Goal: Task Accomplishment & Management: Use online tool/utility

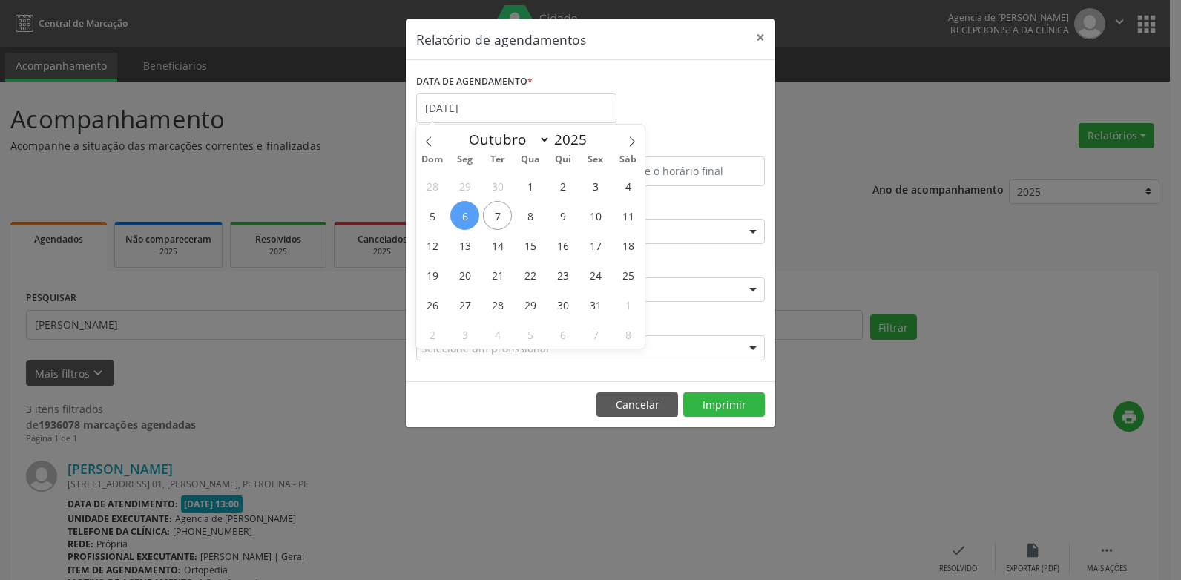
select select "9"
click at [564, 215] on span "9" at bounding box center [562, 215] width 29 height 29
type input "09/10/2025"
click at [564, 215] on span "9" at bounding box center [562, 215] width 29 height 29
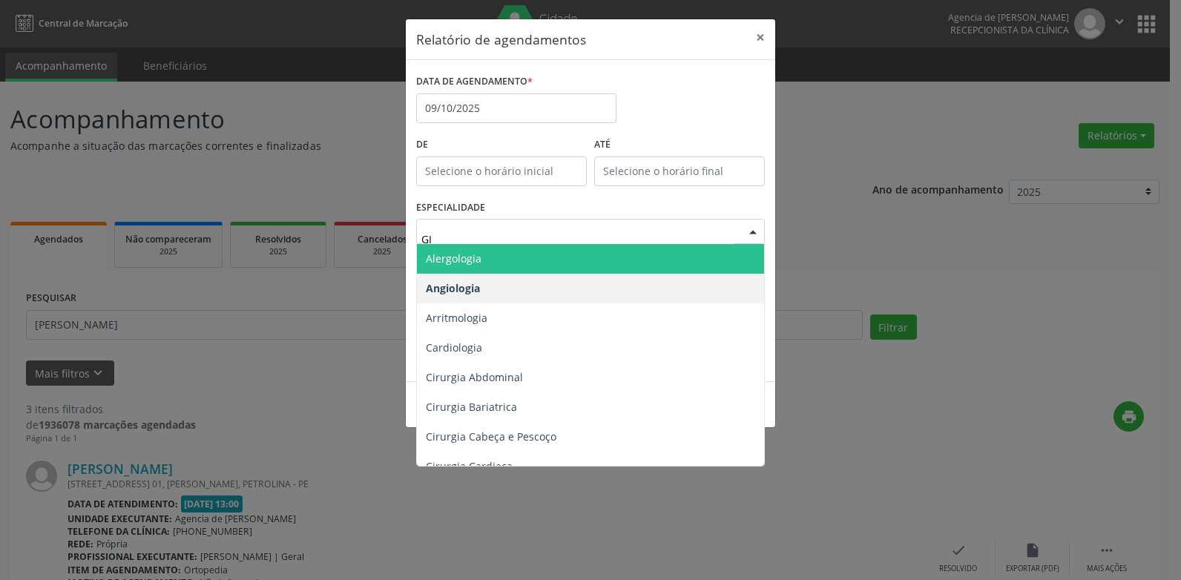
type input "G"
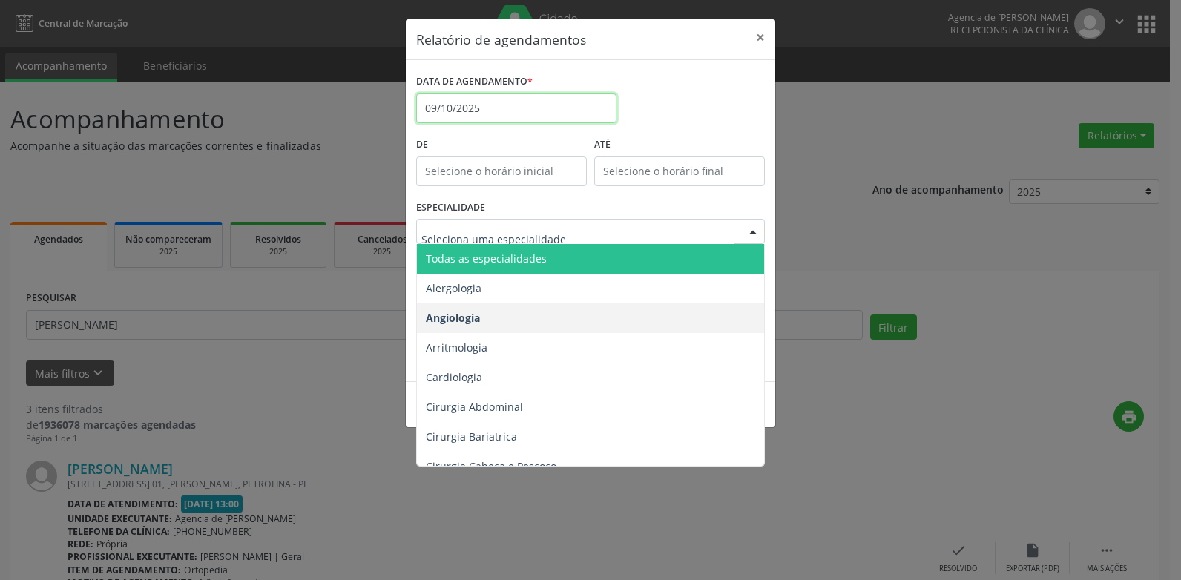
click at [493, 97] on input "09/10/2025" at bounding box center [516, 109] width 200 height 30
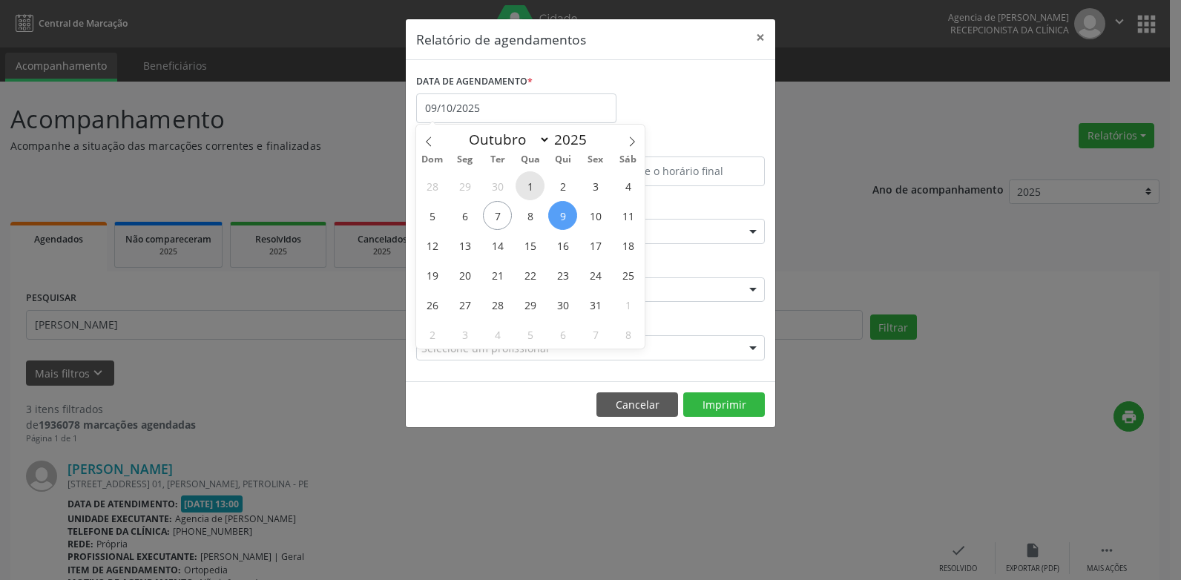
click at [533, 191] on span "1" at bounding box center [530, 185] width 29 height 29
type input "[DATE]"
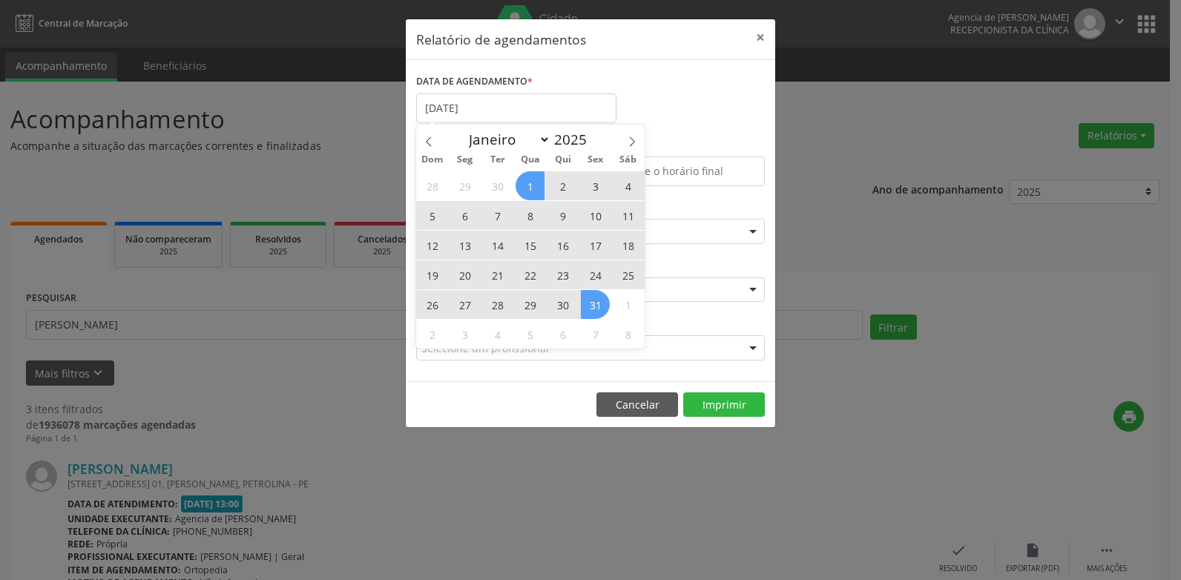
click at [602, 298] on span "31" at bounding box center [595, 304] width 29 height 29
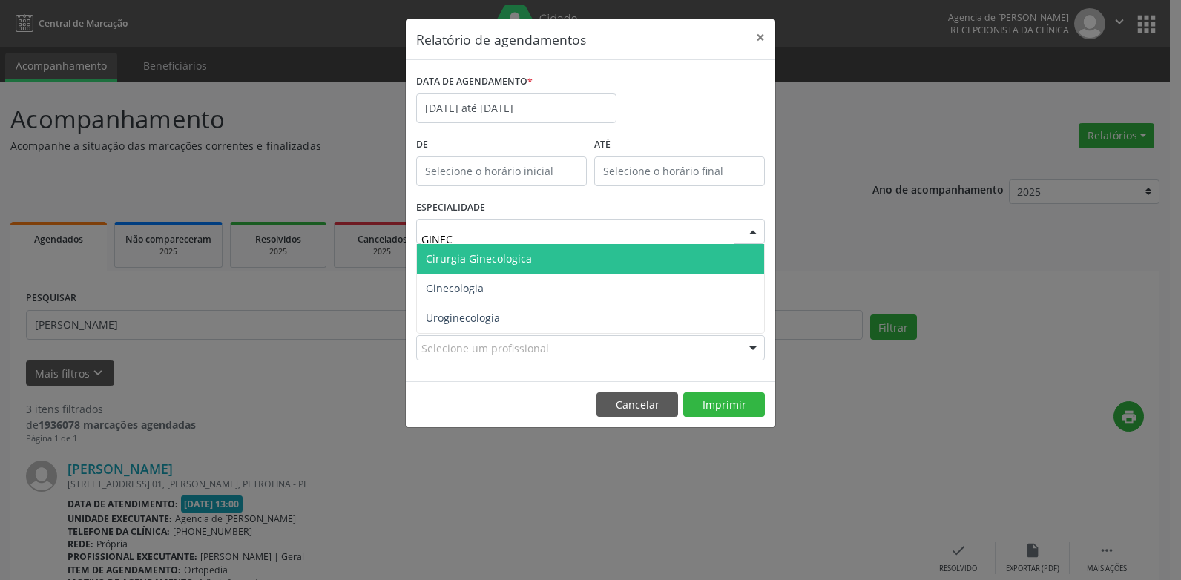
type input "GINECO"
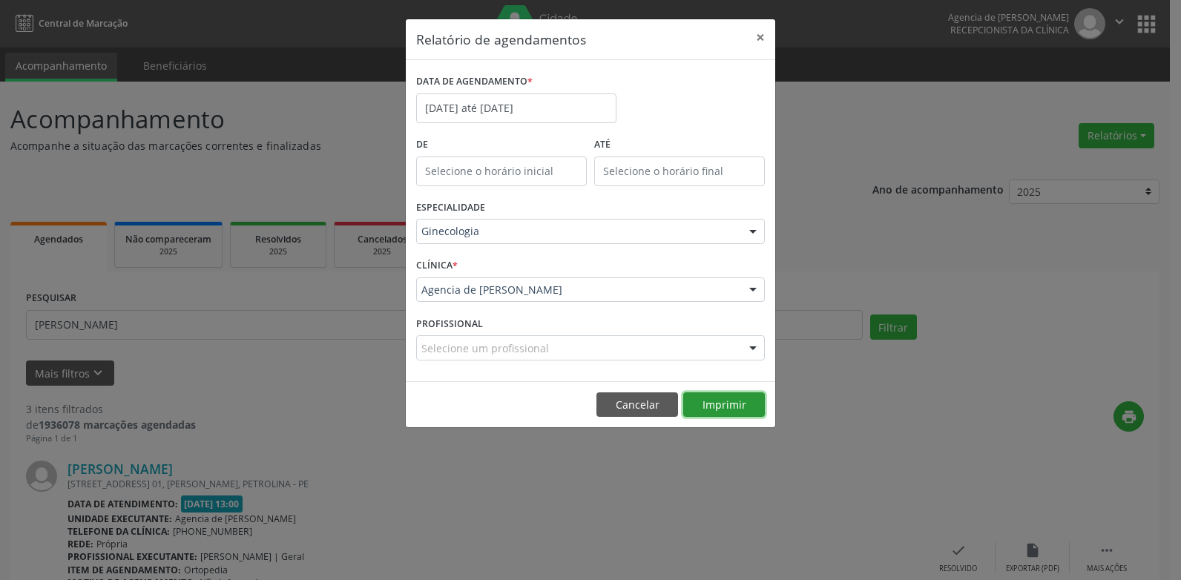
click at [722, 407] on button "Imprimir" at bounding box center [724, 405] width 82 height 25
click at [759, 34] on button "×" at bounding box center [761, 37] width 30 height 36
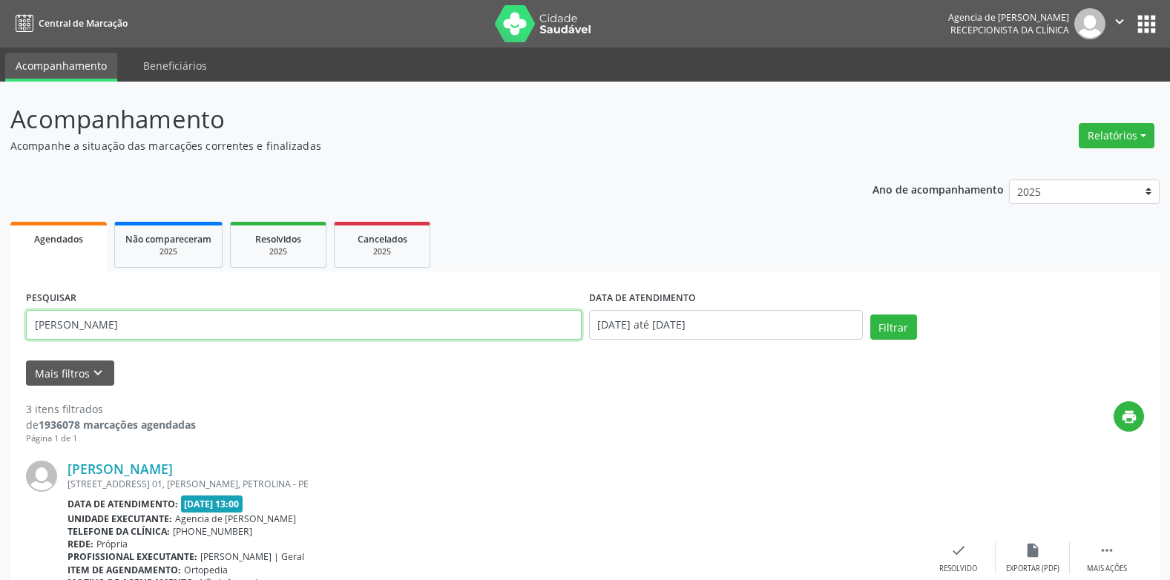
click at [373, 319] on input "[PERSON_NAME]" at bounding box center [304, 325] width 556 height 30
type input "M"
click at [870, 315] on button "Filtrar" at bounding box center [893, 327] width 47 height 25
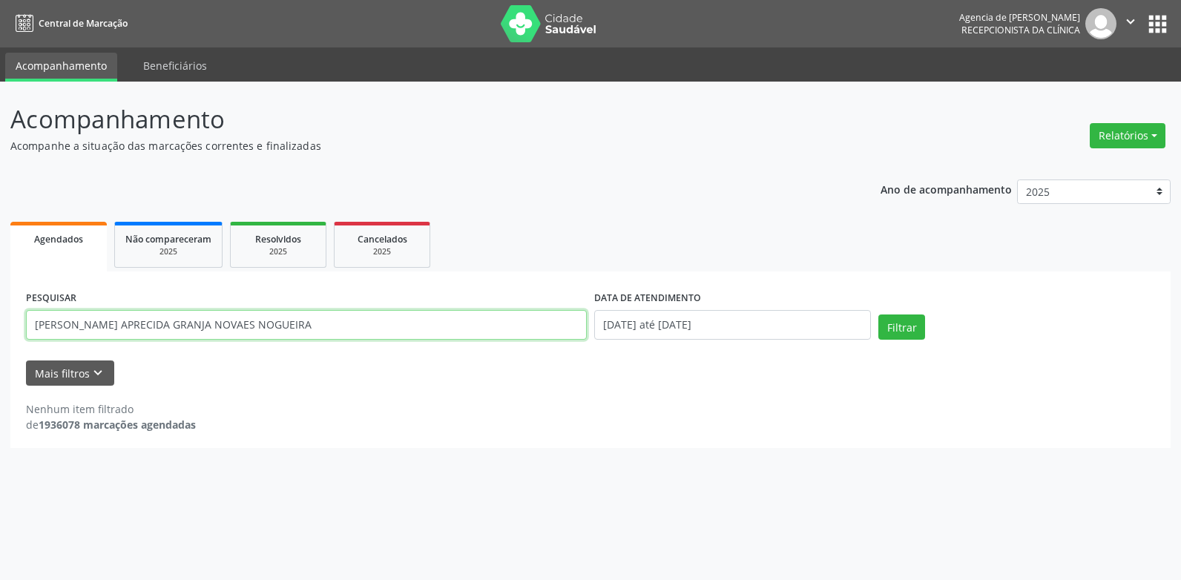
click at [81, 324] on input "[PERSON_NAME] APRECIDA GRANJA NOVAES NOGUEIRA" at bounding box center [306, 325] width 561 height 30
click at [879, 315] on button "Filtrar" at bounding box center [902, 327] width 47 height 25
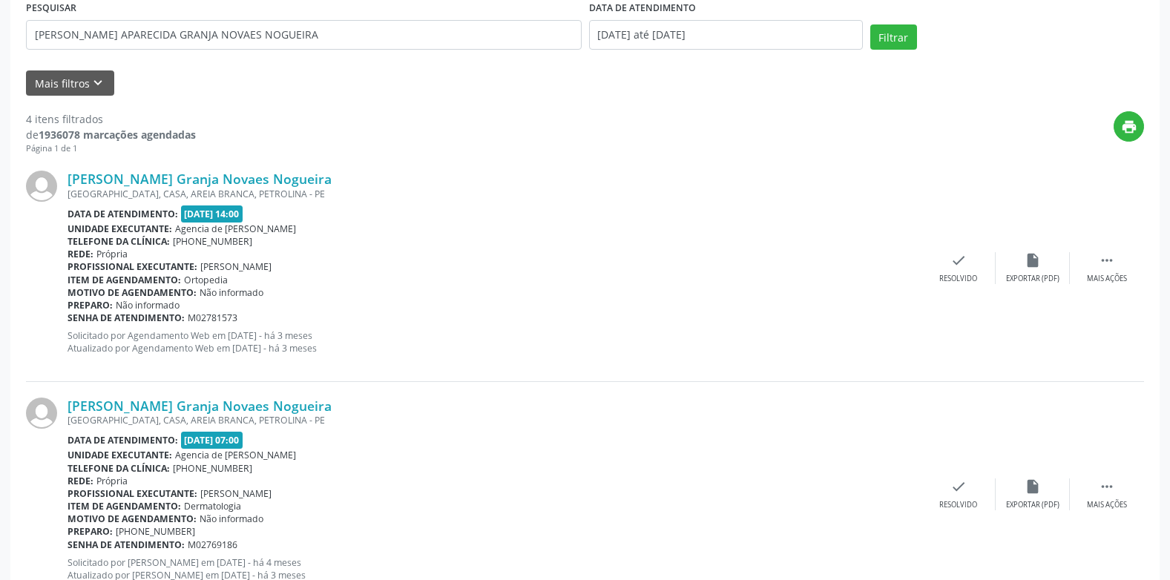
scroll to position [297, 0]
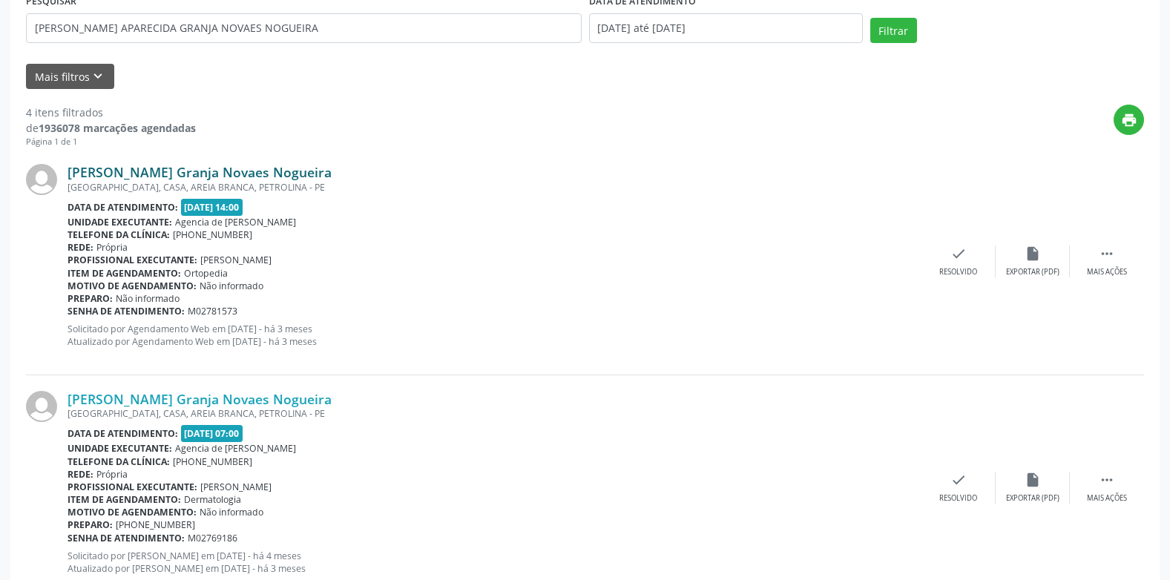
click at [285, 175] on link "[PERSON_NAME] Granja Novaes Nogueira" at bounding box center [200, 172] width 264 height 16
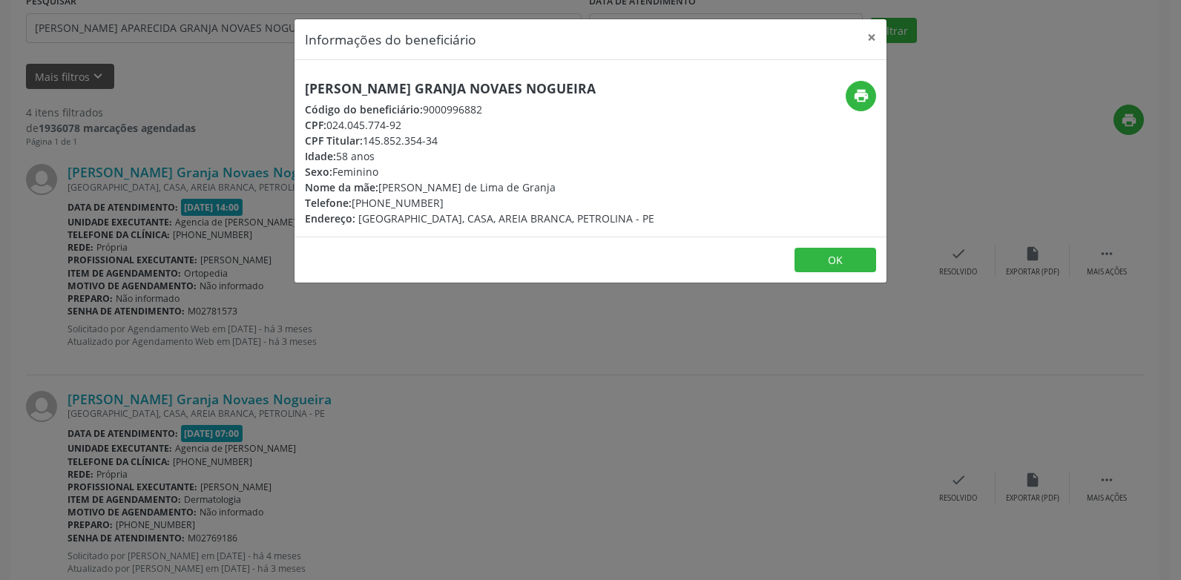
drag, startPoint x: 434, startPoint y: 201, endPoint x: 352, endPoint y: 209, distance: 82.0
click at [352, 209] on div "Telefone: [PHONE_NUMBER]" at bounding box center [480, 203] width 350 height 16
copy div "[PHONE_NUMBER]"
click at [487, 318] on div "Informações do beneficiário × [PERSON_NAME] Granja Novaes Nogueira Código do be…" at bounding box center [590, 290] width 1181 height 580
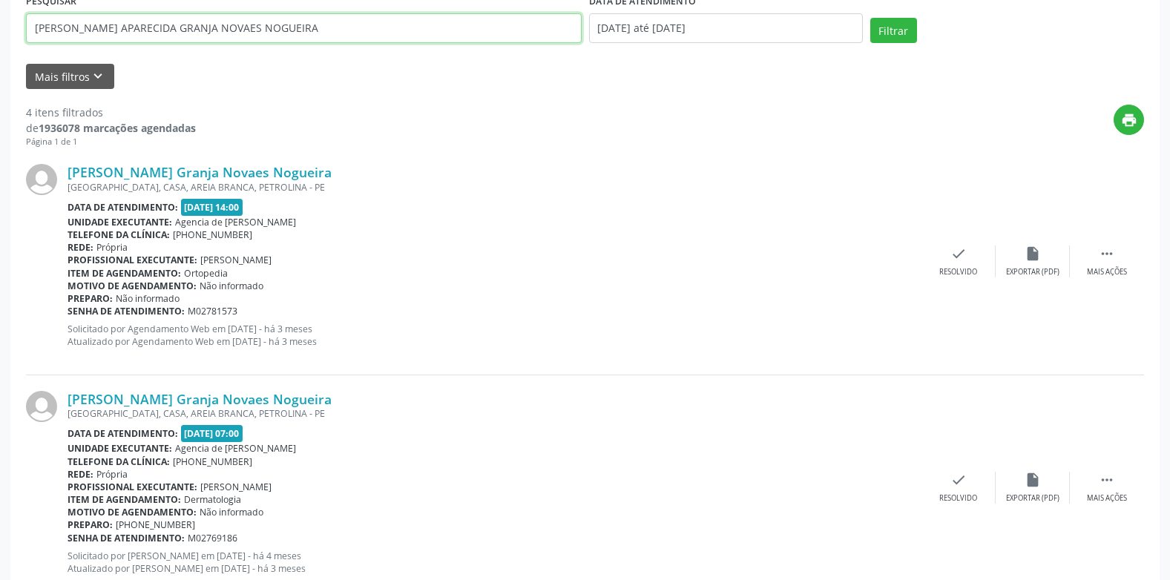
click at [269, 24] on input "[PERSON_NAME] APARECIDA GRANJA NOVAES NOGUEIRA" at bounding box center [304, 28] width 556 height 30
type input "[PERSON_NAME] AMORIM"
click at [870, 18] on button "Filtrar" at bounding box center [893, 30] width 47 height 25
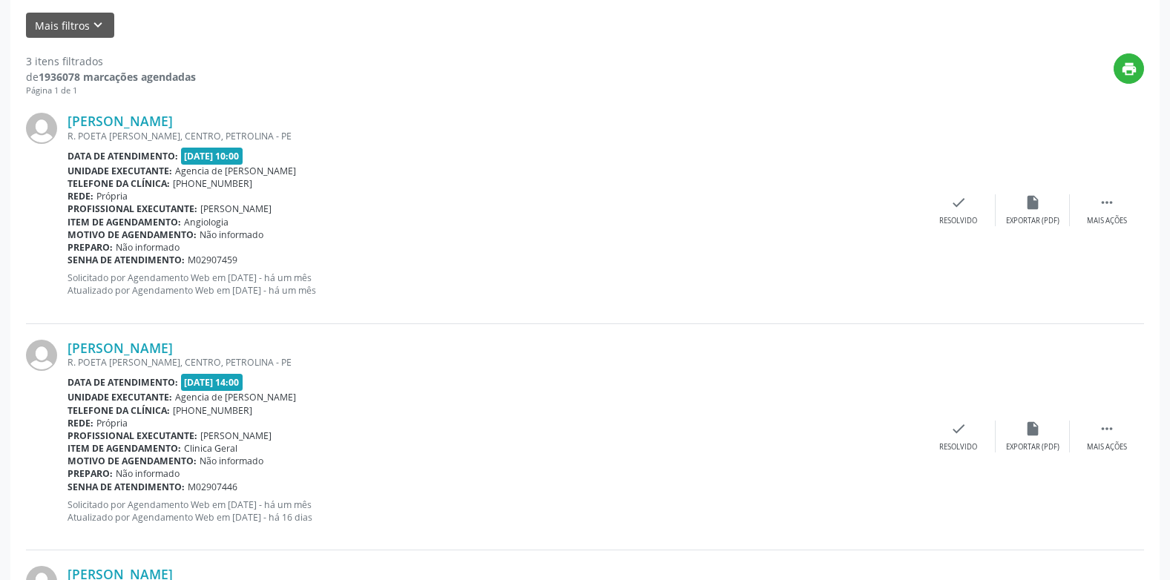
scroll to position [371, 0]
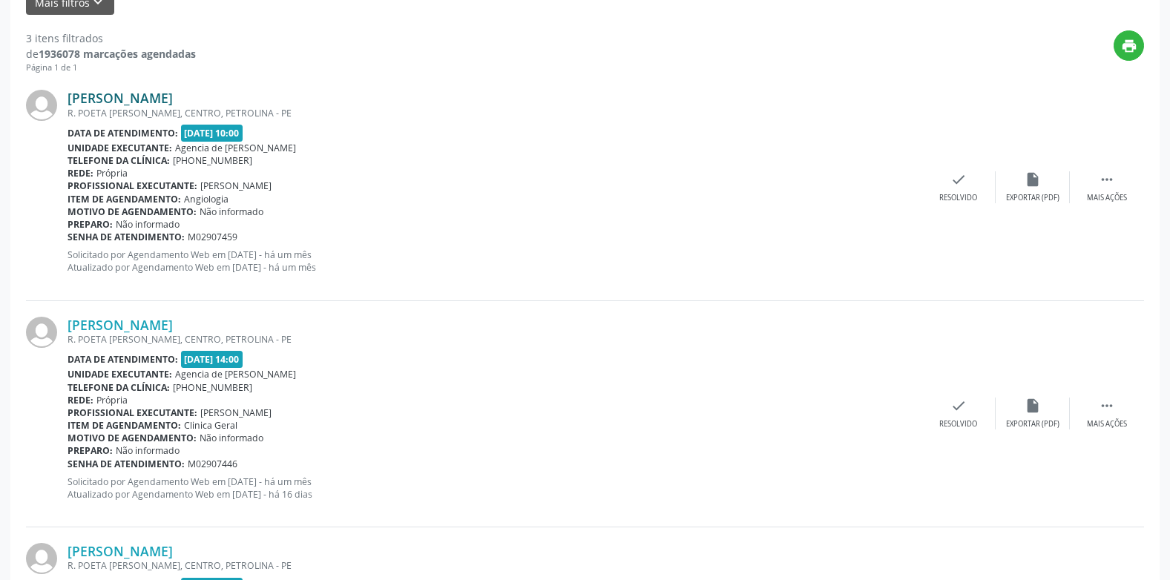
click at [173, 100] on link "[PERSON_NAME]" at bounding box center [120, 98] width 105 height 16
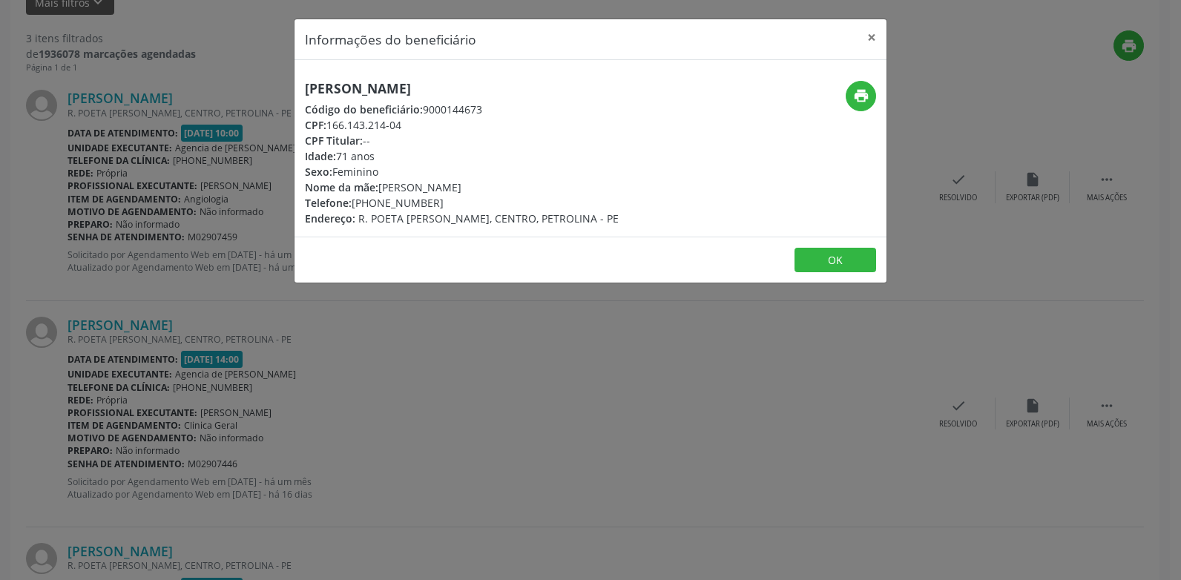
drag, startPoint x: 428, startPoint y: 203, endPoint x: 369, endPoint y: 207, distance: 59.5
click at [369, 207] on div "Telefone: [PHONE_NUMBER]" at bounding box center [462, 203] width 314 height 16
drag, startPoint x: 369, startPoint y: 207, endPoint x: 448, endPoint y: 207, distance: 79.4
click at [448, 207] on div "[PERSON_NAME] Código do beneficiário: 9000144673 CPF: 166.143.214-04 CPF Titula…" at bounding box center [462, 153] width 314 height 145
drag, startPoint x: 448, startPoint y: 207, endPoint x: 430, endPoint y: 199, distance: 19.6
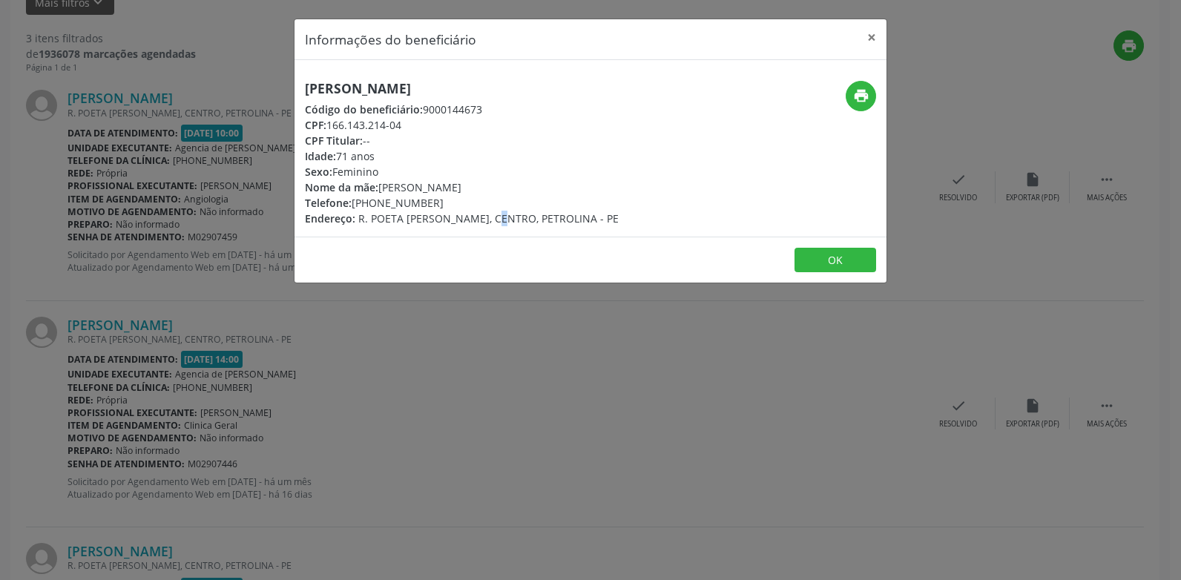
click at [430, 199] on div "Telefone: [PHONE_NUMBER]" at bounding box center [462, 203] width 314 height 16
drag, startPoint x: 430, startPoint y: 199, endPoint x: 352, endPoint y: 200, distance: 77.9
click at [352, 200] on div "Telefone: [PHONE_NUMBER]" at bounding box center [462, 203] width 314 height 16
click at [470, 319] on div "Informações do beneficiário × Maria de [PERSON_NAME] Código do beneficiário: 90…" at bounding box center [590, 290] width 1181 height 580
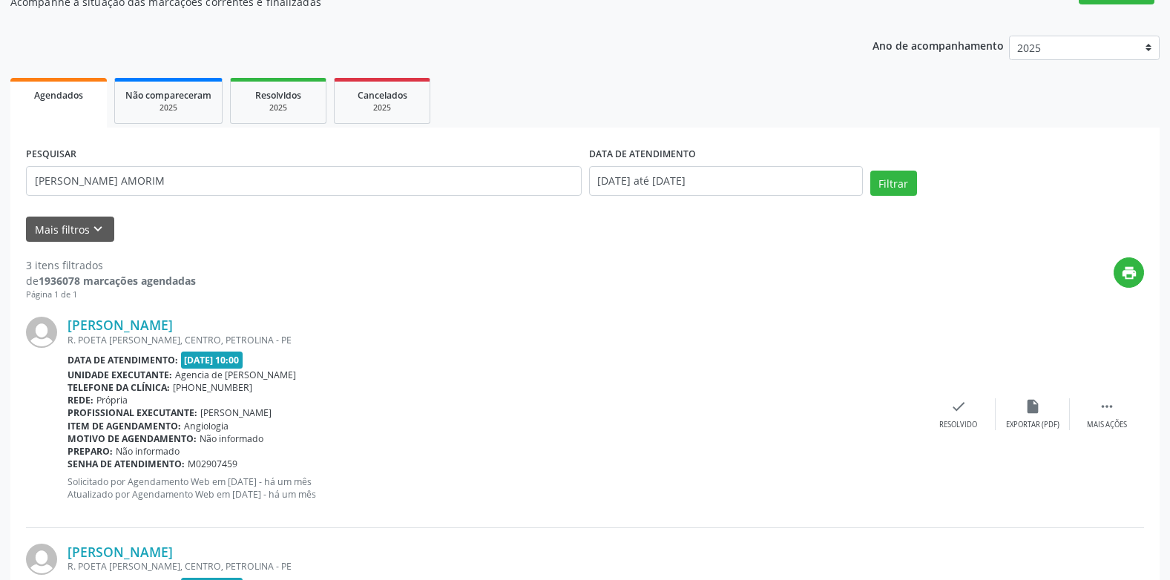
scroll to position [0, 0]
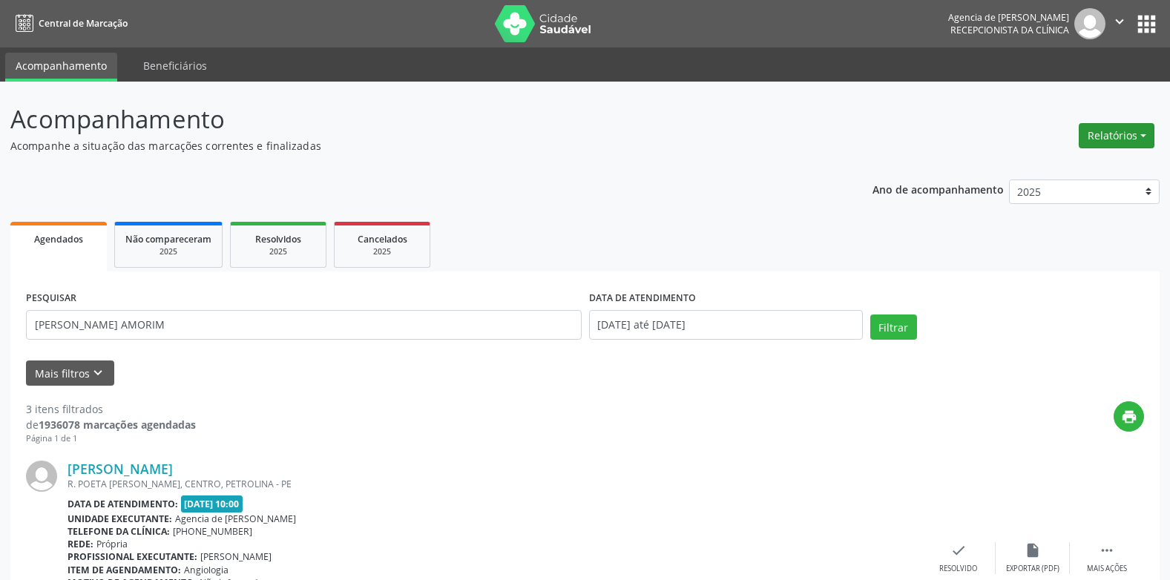
click at [1135, 131] on button "Relatórios" at bounding box center [1117, 135] width 76 height 25
click at [1039, 168] on link "Agendamentos" at bounding box center [1076, 167] width 160 height 21
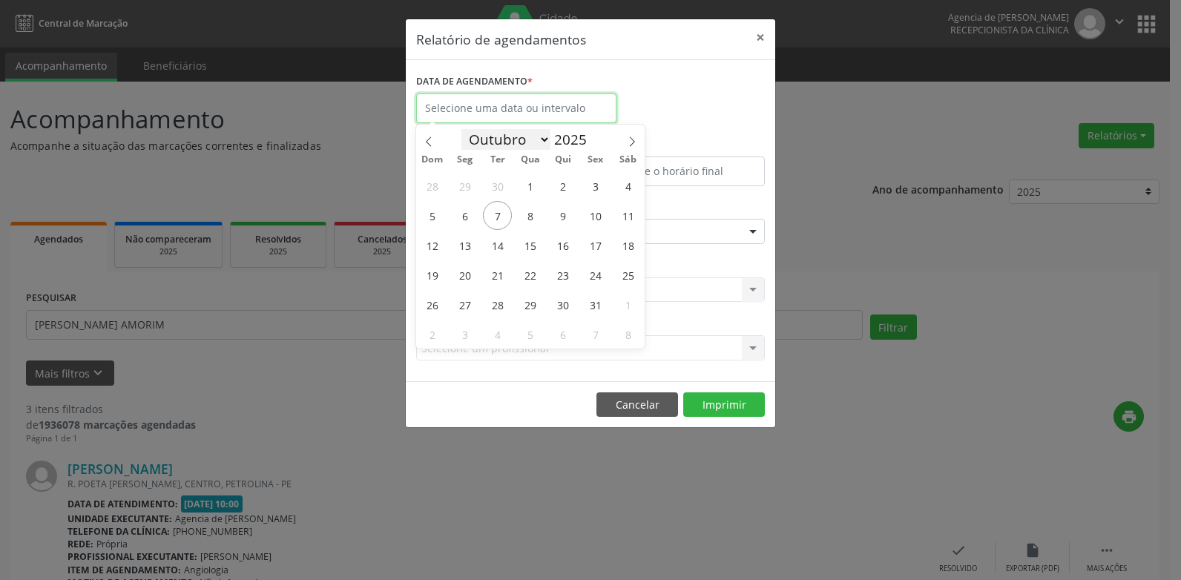
drag, startPoint x: 533, startPoint y: 112, endPoint x: 526, endPoint y: 130, distance: 19.0
click at [532, 113] on body "Central de Marcação Agencia de Petrolina Recepcionista da clínica  Configuraçõ…" at bounding box center [590, 290] width 1181 height 580
click at [436, 134] on span at bounding box center [428, 137] width 25 height 25
select select "8"
click at [493, 220] on span "9" at bounding box center [497, 215] width 29 height 29
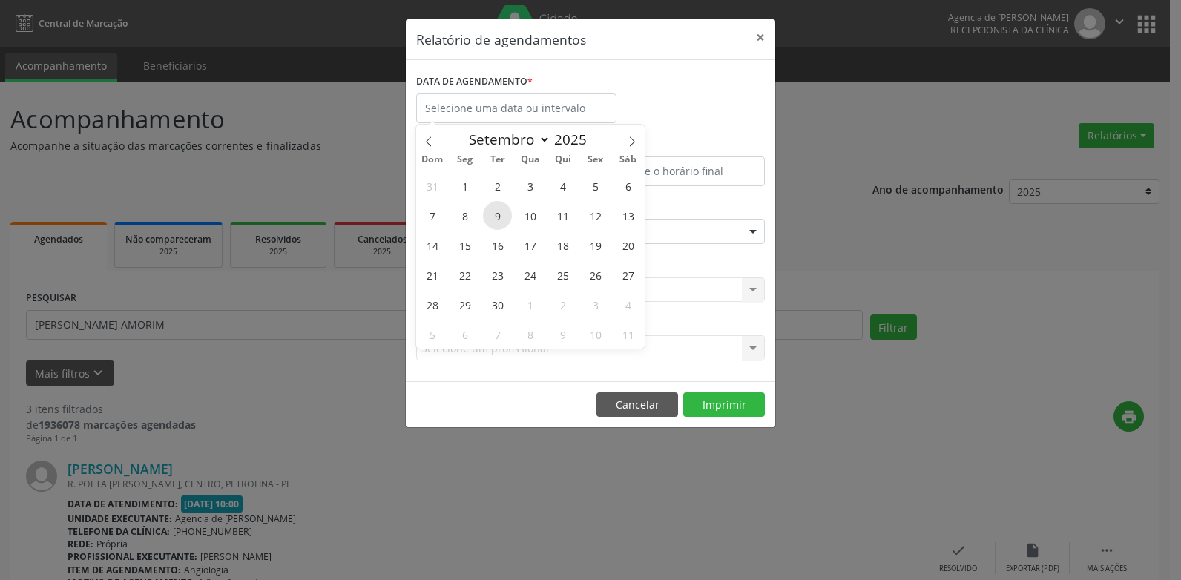
type input "[DATE]"
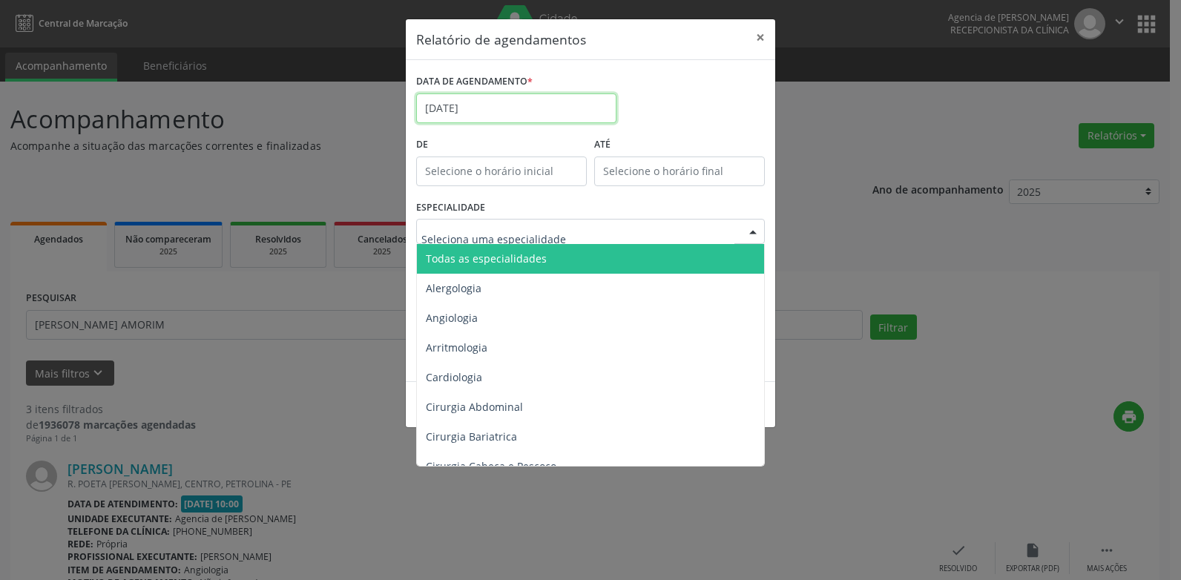
click at [499, 110] on input "[DATE]" at bounding box center [516, 109] width 200 height 30
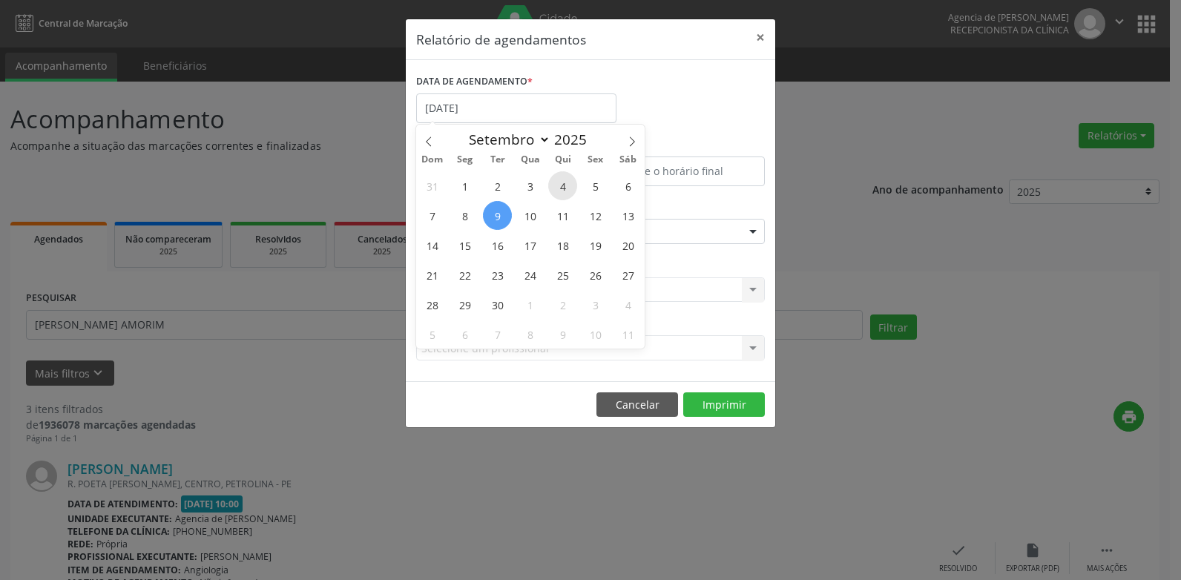
click at [558, 187] on span "4" at bounding box center [562, 185] width 29 height 29
type input "[DATE]"
click at [558, 187] on span "4" at bounding box center [562, 185] width 29 height 29
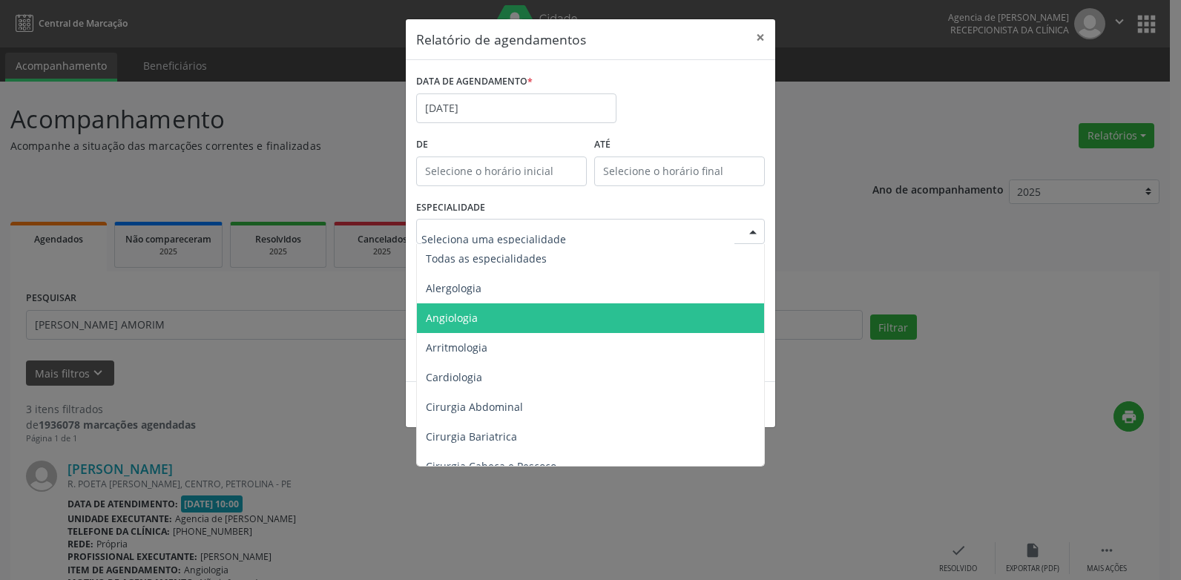
click at [528, 325] on span "Angiologia" at bounding box center [592, 319] width 350 height 30
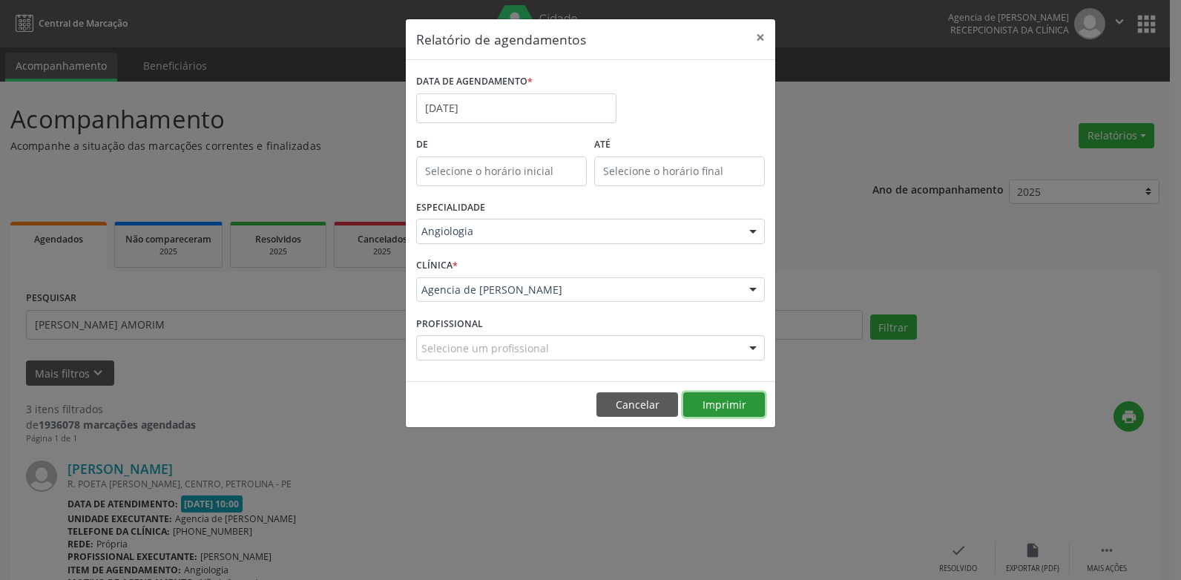
click at [729, 407] on button "Imprimir" at bounding box center [724, 405] width 82 height 25
click at [767, 36] on button "×" at bounding box center [761, 37] width 30 height 36
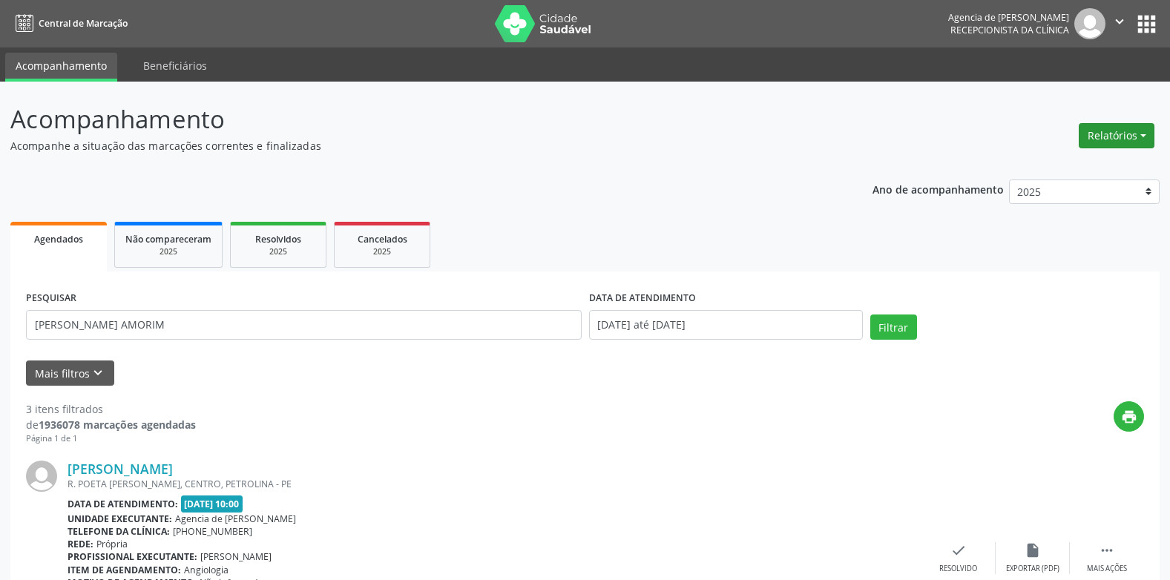
click at [1115, 134] on button "Relatórios" at bounding box center [1117, 135] width 76 height 25
click at [1068, 175] on link "Agendamentos" at bounding box center [1076, 167] width 160 height 21
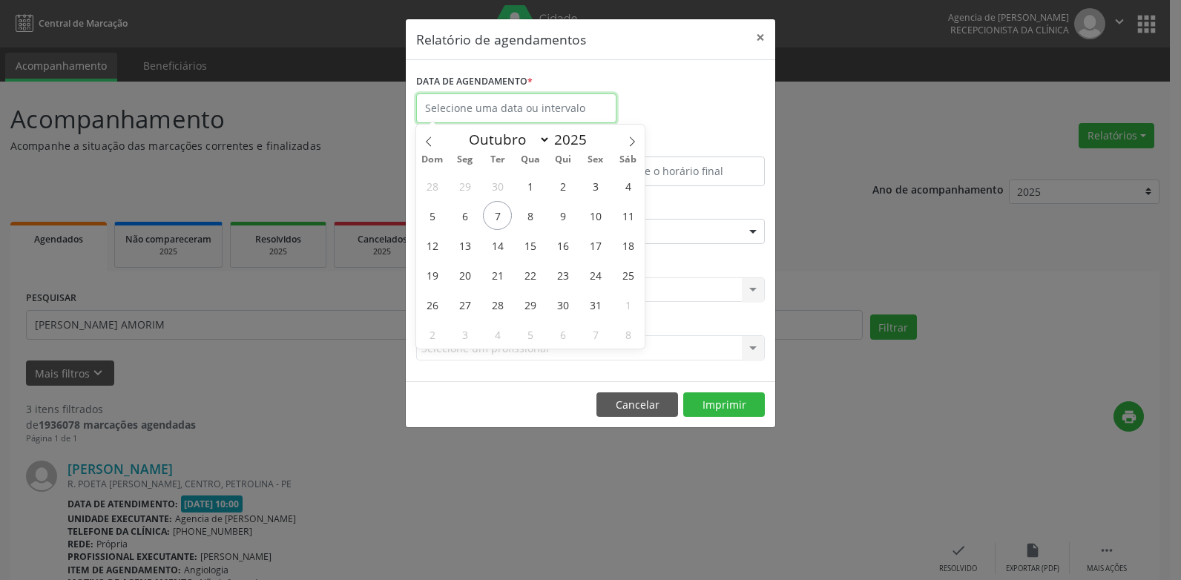
click at [522, 106] on input "text" at bounding box center [516, 109] width 200 height 30
click at [530, 217] on span "8" at bounding box center [530, 215] width 29 height 29
type input "08/10/2025"
click at [530, 217] on span "8" at bounding box center [530, 215] width 29 height 29
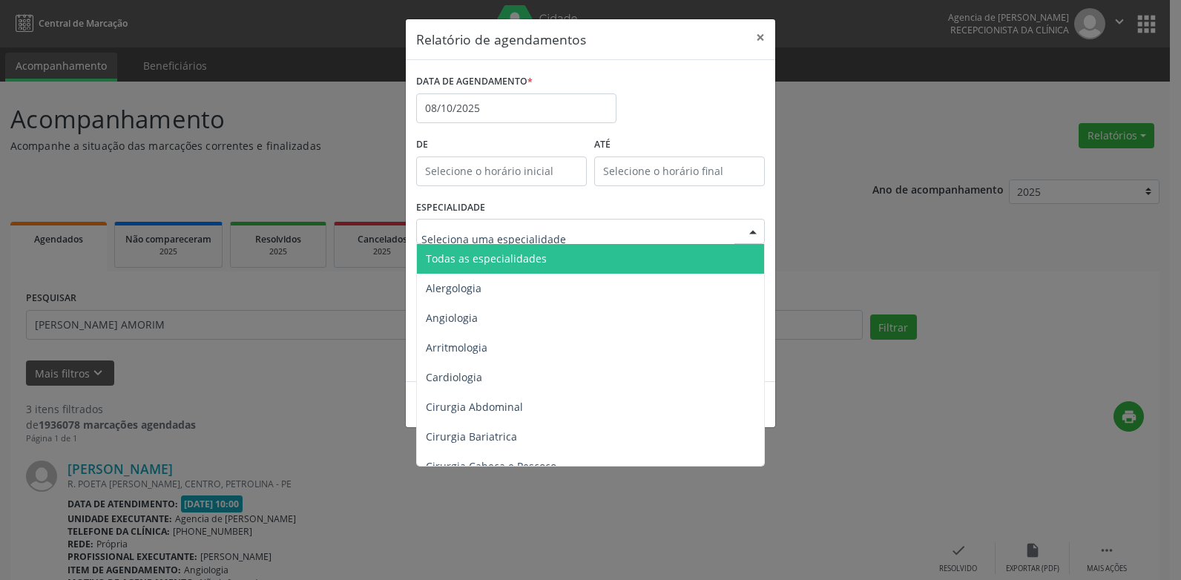
click at [517, 246] on span "Todas as especialidades" at bounding box center [592, 259] width 350 height 30
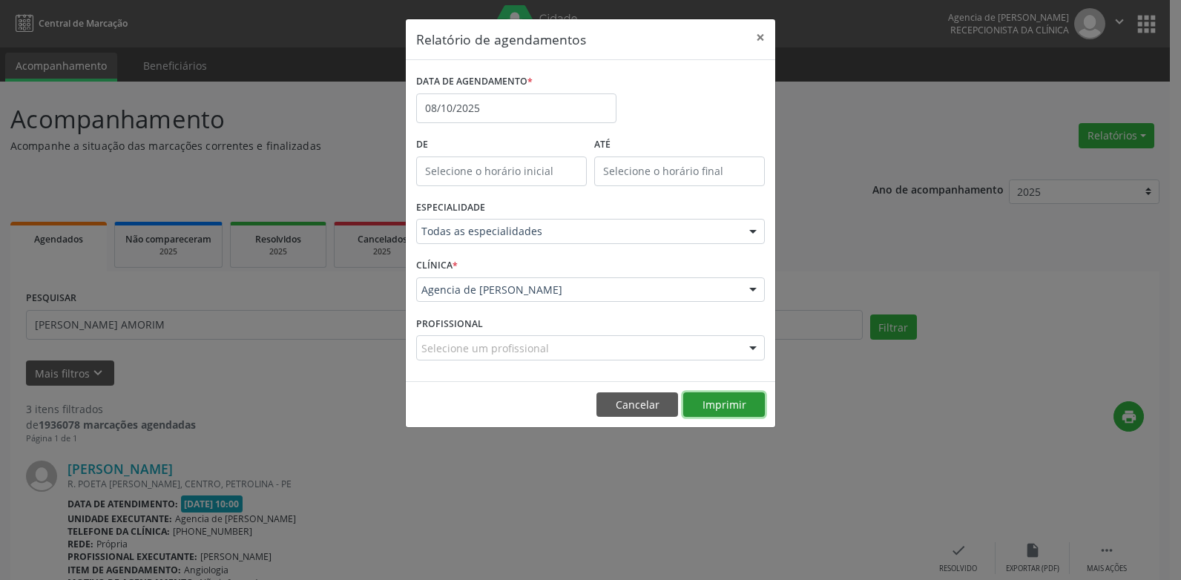
click at [735, 403] on button "Imprimir" at bounding box center [724, 405] width 82 height 25
click at [731, 397] on button "Imprimir" at bounding box center [724, 405] width 82 height 25
click at [763, 38] on button "×" at bounding box center [761, 37] width 30 height 36
